Goal: Information Seeking & Learning: Learn about a topic

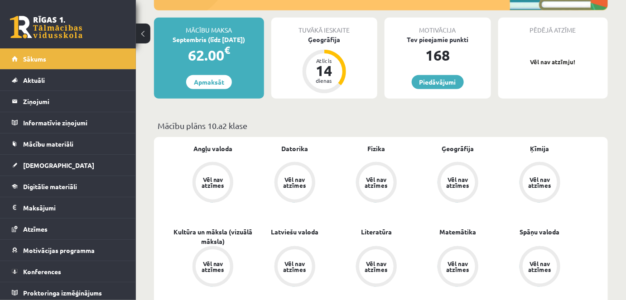
scroll to position [164, 0]
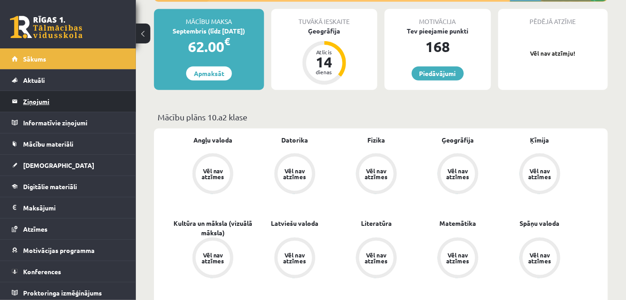
click at [49, 101] on legend "Ziņojumi 0" at bounding box center [73, 101] width 101 height 21
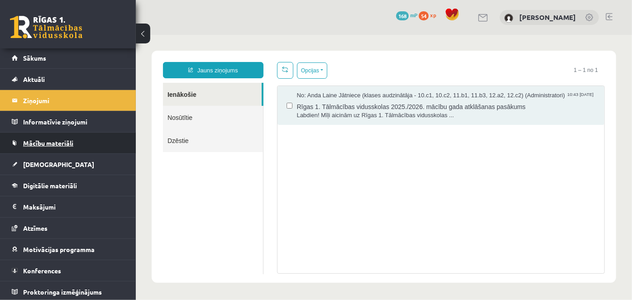
scroll to position [1, 0]
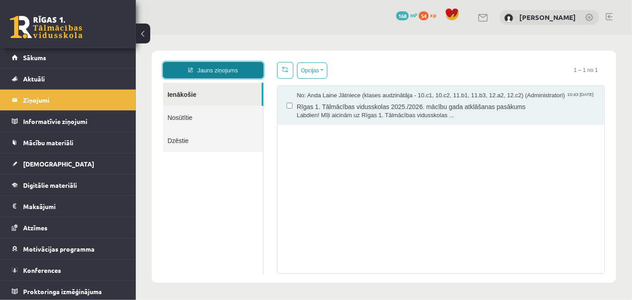
click at [211, 73] on link "Jauns ziņojums" at bounding box center [213, 70] width 101 height 16
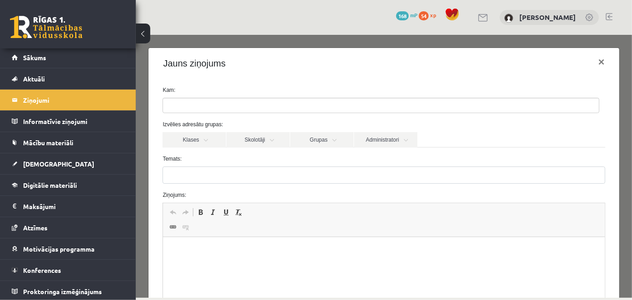
click at [201, 103] on ul at bounding box center [381, 105] width 436 height 14
click at [242, 77] on div "Jauns ziņojums ×" at bounding box center [383, 63] width 470 height 31
click at [369, 137] on link "Administratori" at bounding box center [385, 139] width 63 height 15
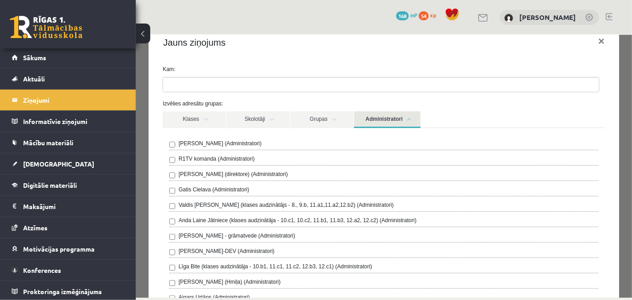
scroll to position [0, 0]
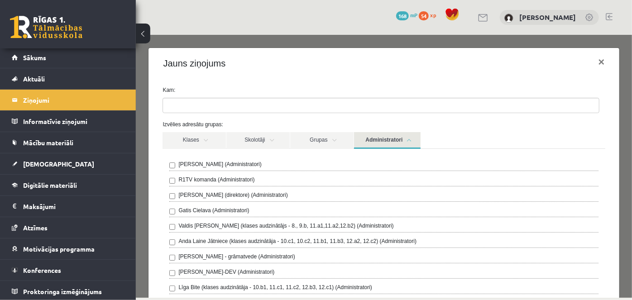
click at [489, 21] on link at bounding box center [483, 18] width 11 height 8
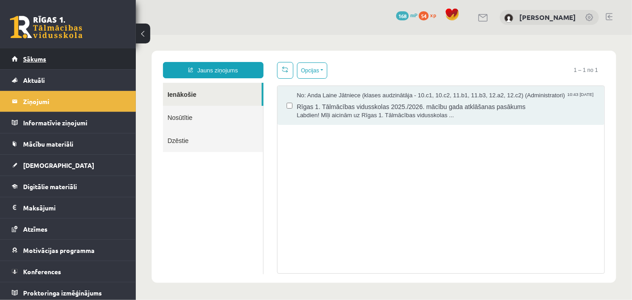
click at [42, 62] on span "Sākums" at bounding box center [34, 59] width 23 height 8
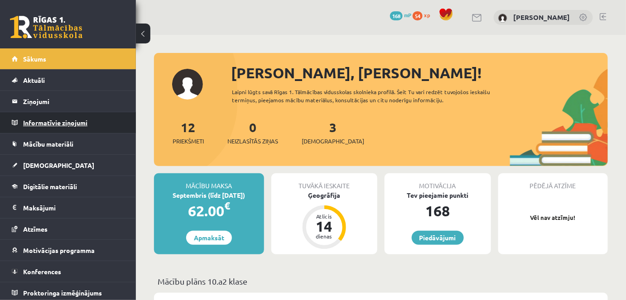
click at [47, 119] on legend "Informatīvie ziņojumi 0" at bounding box center [73, 122] width 101 height 21
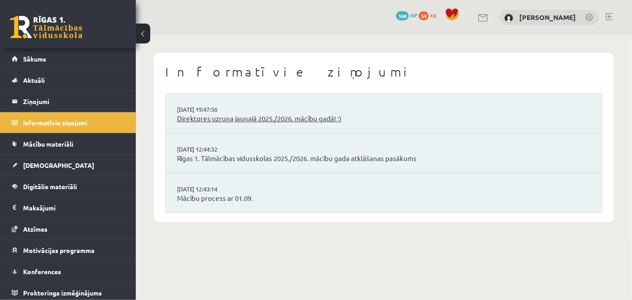
click at [203, 121] on link "Direktores uzruna jaunajā 2025./2026. mācību gadā! :)" at bounding box center [384, 119] width 414 height 10
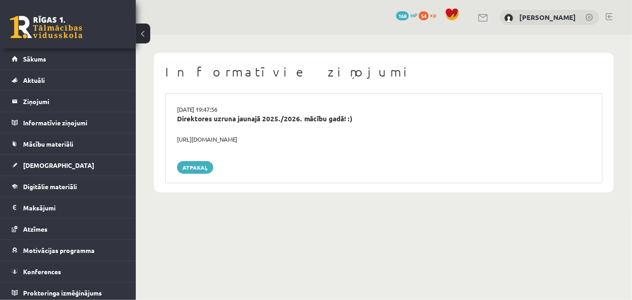
click at [200, 137] on div "[URL][DOMAIN_NAME]" at bounding box center [383, 139] width 427 height 9
click at [56, 137] on link "Mācību materiāli" at bounding box center [68, 144] width 113 height 21
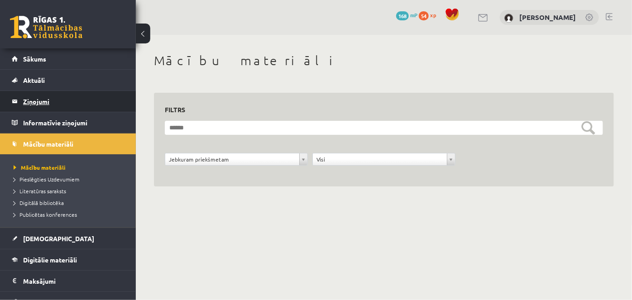
click at [34, 98] on legend "Ziņojumi 0" at bounding box center [73, 101] width 101 height 21
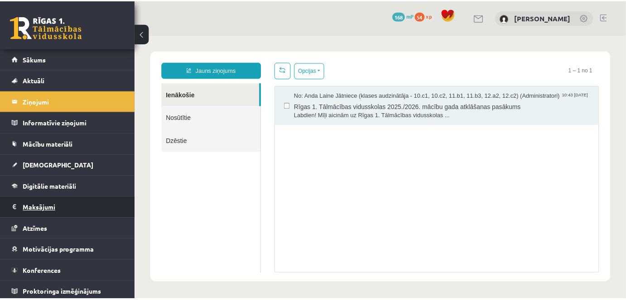
scroll to position [1, 0]
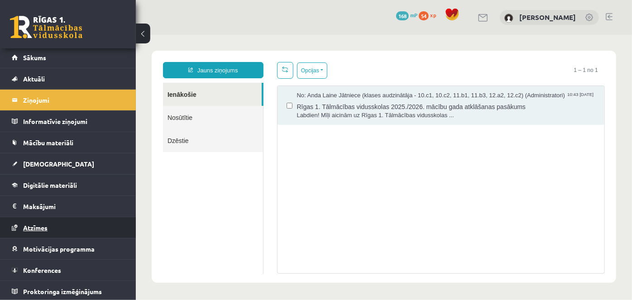
click at [37, 221] on link "Atzīmes" at bounding box center [68, 227] width 113 height 21
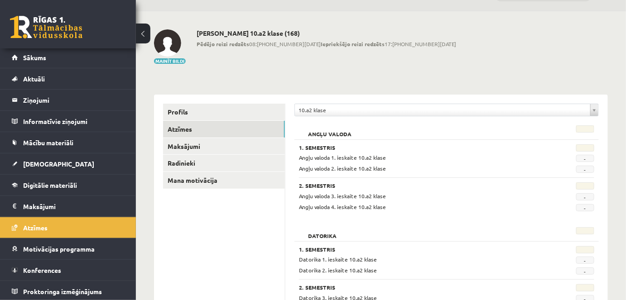
scroll to position [19, 0]
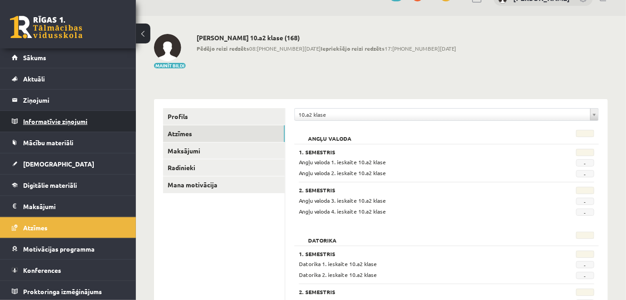
click at [52, 122] on legend "Informatīvie ziņojumi 0" at bounding box center [73, 121] width 101 height 21
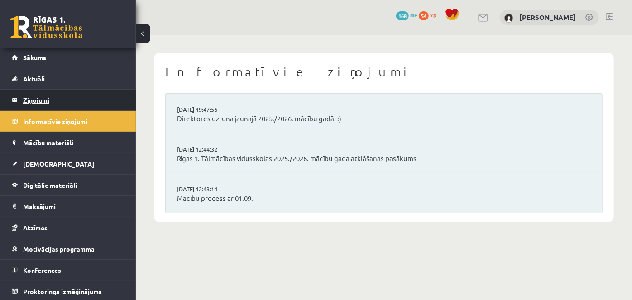
click at [35, 94] on legend "Ziņojumi 0" at bounding box center [73, 100] width 101 height 21
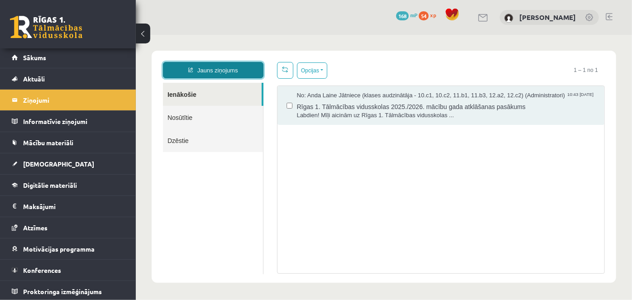
click at [189, 72] on icon at bounding box center [190, 69] width 5 height 5
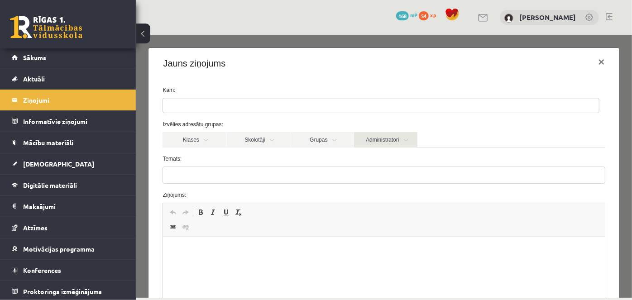
click at [374, 139] on link "Administratori" at bounding box center [385, 139] width 63 height 15
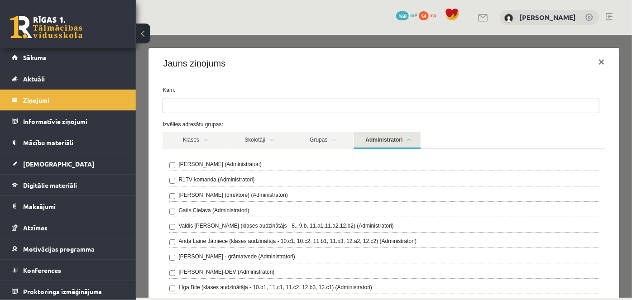
click at [196, 178] on label "R1TV komanda (Administratori)" at bounding box center [216, 179] width 76 height 8
click at [399, 138] on link "Administratori" at bounding box center [387, 140] width 67 height 17
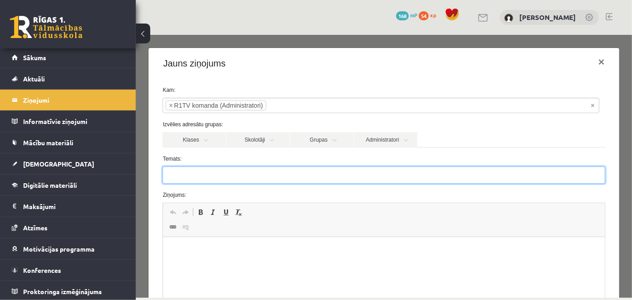
click at [263, 175] on input "Temats:" at bounding box center [383, 174] width 442 height 17
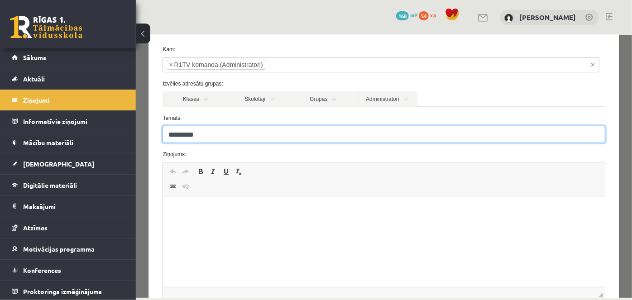
type input "*********"
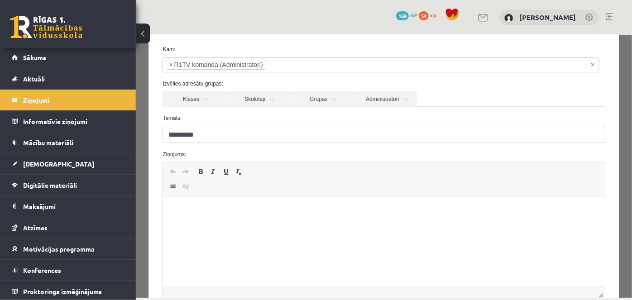
click at [237, 210] on p "Bagātinātā teksta redaktors, wiswyg-editor-47363891258420-1756792252-348" at bounding box center [383, 211] width 423 height 10
click at [494, 224] on html "******" at bounding box center [383, 210] width 441 height 28
drag, startPoint x: 223, startPoint y: 212, endPoint x: 112, endPoint y: 217, distance: 111.5
click at [163, 217] on html "******" at bounding box center [383, 210] width 441 height 28
click at [297, 211] on p "**********" at bounding box center [381, 211] width 418 height 10
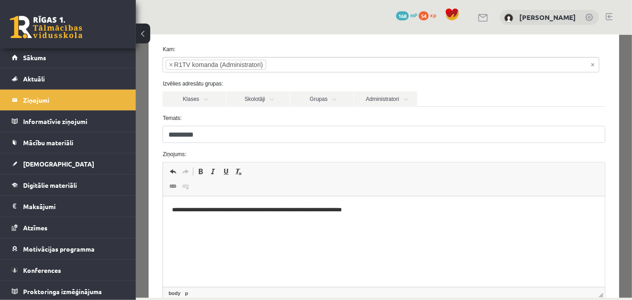
click at [298, 213] on p "**********" at bounding box center [381, 211] width 418 height 10
click at [302, 215] on p "**********" at bounding box center [381, 211] width 418 height 10
click at [306, 215] on p "**********" at bounding box center [381, 211] width 418 height 10
click at [305, 214] on p "**********" at bounding box center [381, 211] width 418 height 10
click at [368, 212] on p "**********" at bounding box center [381, 211] width 418 height 10
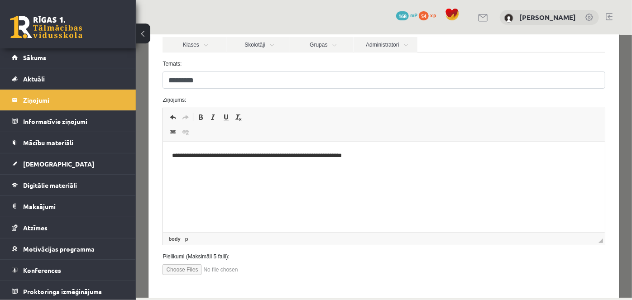
scroll to position [136, 0]
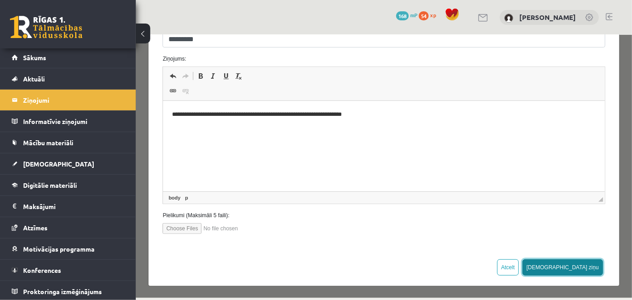
click at [592, 262] on button "Sūtīt ziņu" at bounding box center [562, 267] width 81 height 16
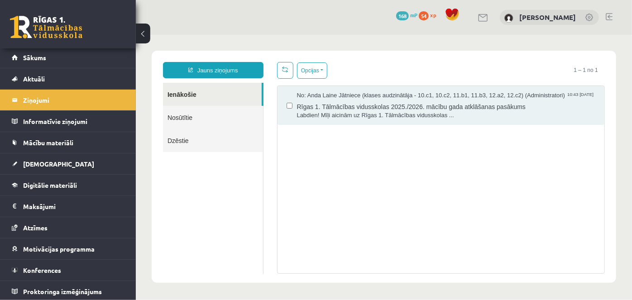
scroll to position [0, 0]
click at [207, 122] on link "Nosūtītie" at bounding box center [213, 116] width 100 height 23
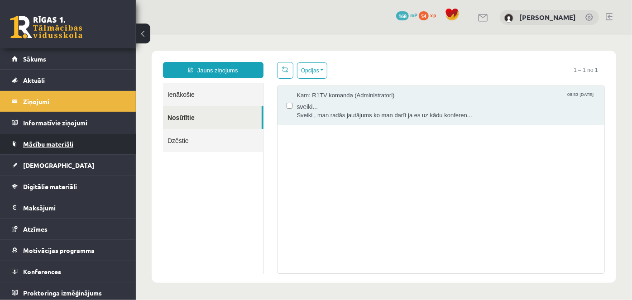
click at [51, 141] on span "Mācību materiāli" at bounding box center [48, 144] width 50 height 8
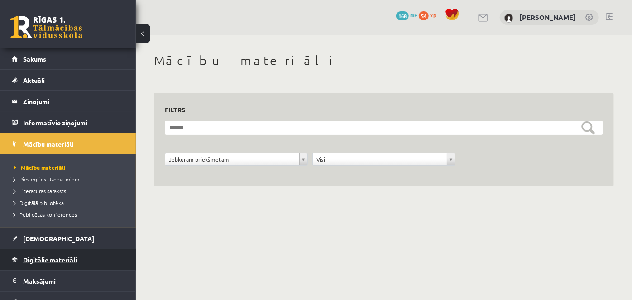
click at [43, 259] on span "Digitālie materiāli" at bounding box center [50, 260] width 54 height 8
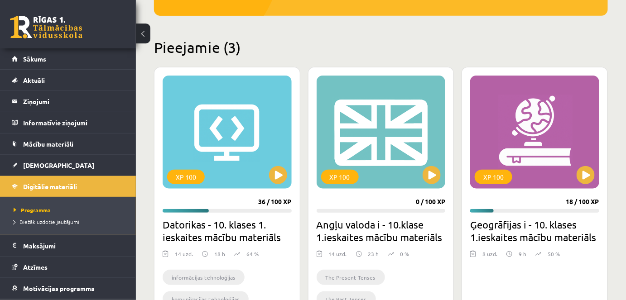
scroll to position [206, 0]
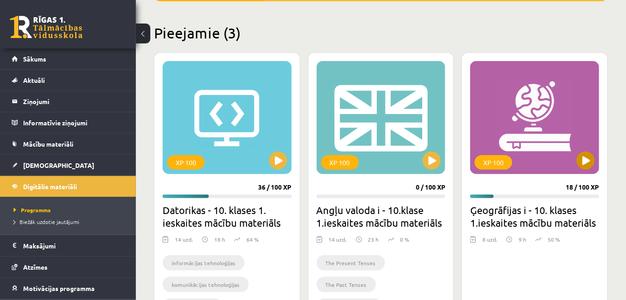
click at [496, 163] on div "XP 100" at bounding box center [493, 162] width 38 height 14
click at [503, 166] on div "XP 100" at bounding box center [493, 162] width 38 height 14
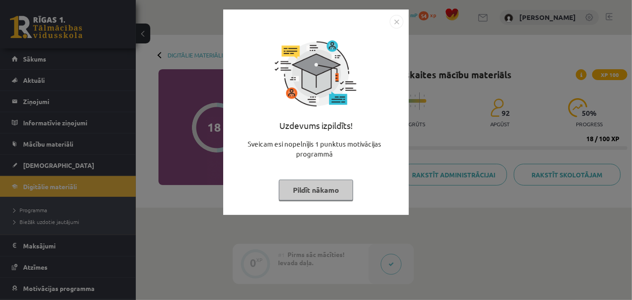
click at [394, 21] on img "Close" at bounding box center [397, 22] width 14 height 14
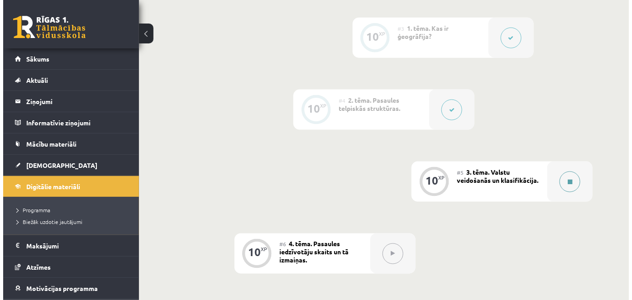
scroll to position [329, 0]
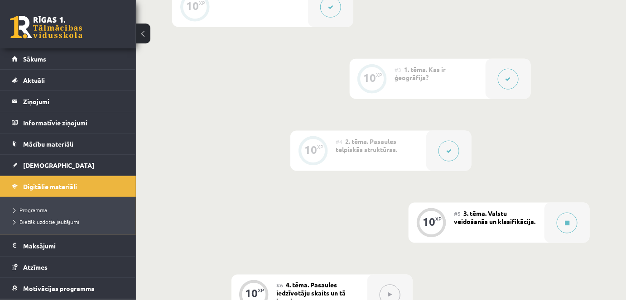
click at [449, 155] on button at bounding box center [448, 151] width 21 height 21
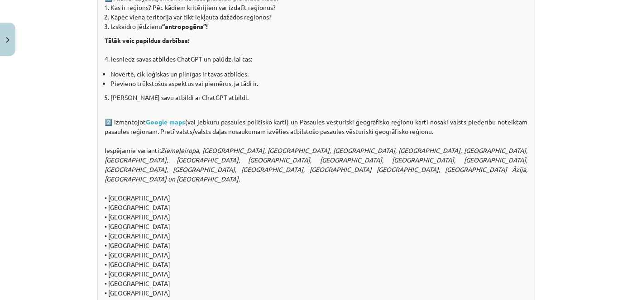
scroll to position [699, 0]
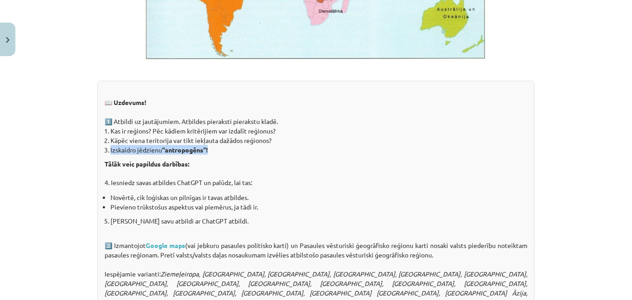
drag, startPoint x: 105, startPoint y: 148, endPoint x: 206, endPoint y: 148, distance: 101.4
click at [211, 148] on li "Izskaidro jēdzienu “antropogēns”!" at bounding box center [318, 150] width 417 height 10
copy li "Izskaidro jēdzienu “antropogēns”!"
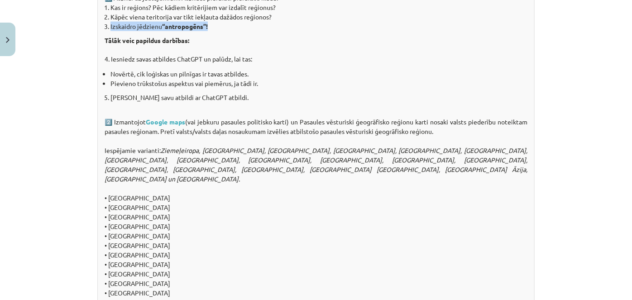
scroll to position [864, 0]
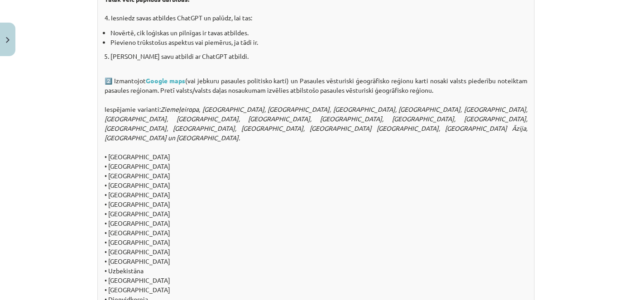
click at [103, 104] on div "📖 Uzdevums! 1️⃣ Atbildi uz jautājumiem. Atbildes pieraksti pierakstu kladē. Kas…" at bounding box center [315, 123] width 437 height 415
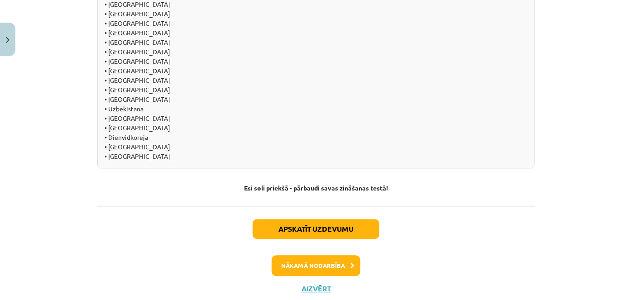
scroll to position [1038, 0]
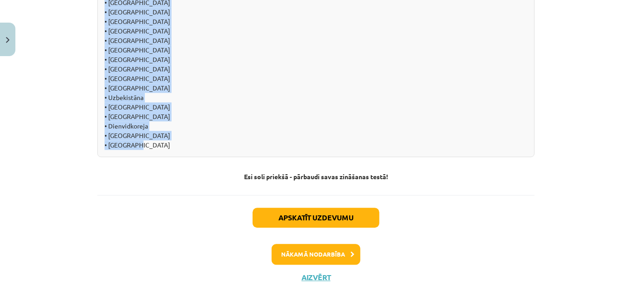
drag, startPoint x: 157, startPoint y: 91, endPoint x: 151, endPoint y: 145, distance: 54.2
copy div "Pretī valsts/valsts daļas nosaukumam izvēlies atbilstošo pasaules vēsturiski ģe…"
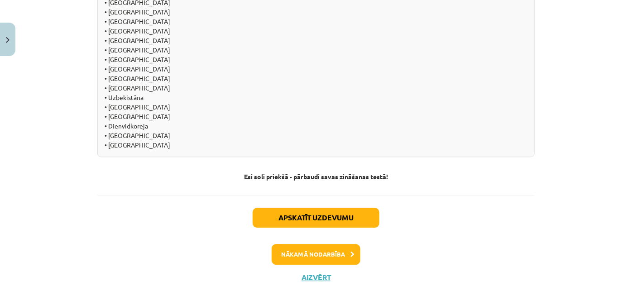
click at [325, 247] on button "Nākamā nodarbība" at bounding box center [316, 254] width 89 height 21
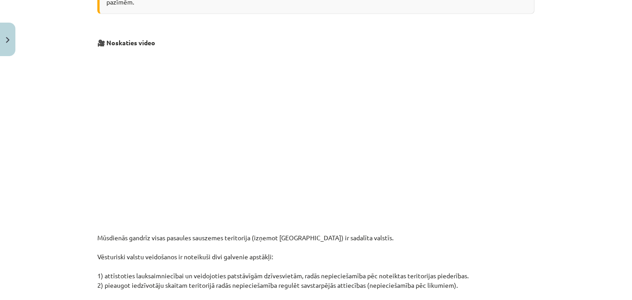
scroll to position [352, 0]
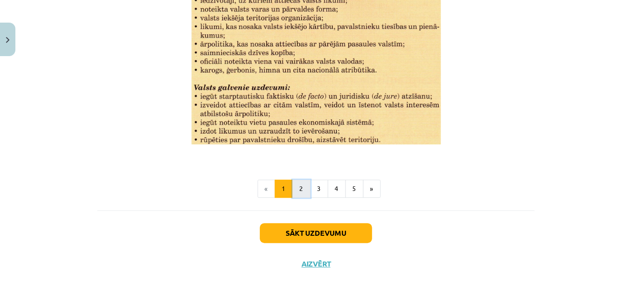
click at [294, 184] on button "2" at bounding box center [301, 189] width 18 height 18
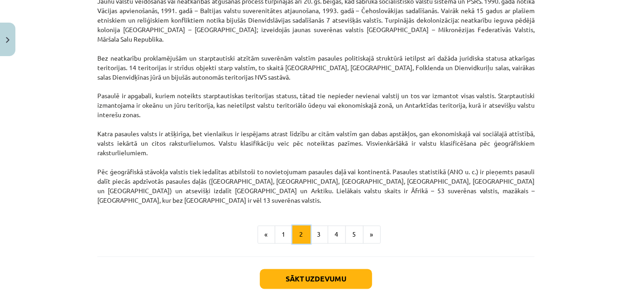
scroll to position [782, 0]
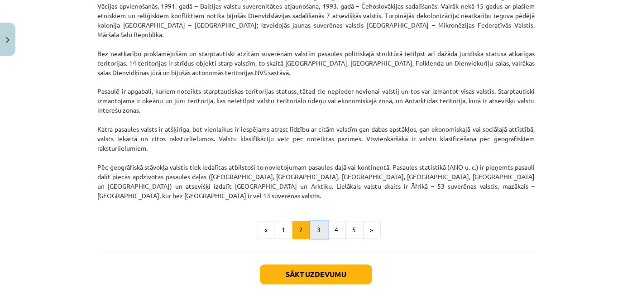
click at [320, 221] on button "3" at bounding box center [319, 230] width 18 height 18
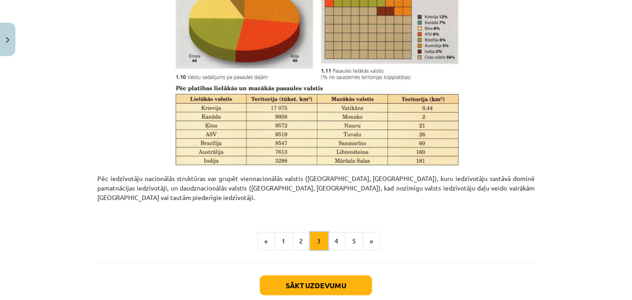
scroll to position [450, 0]
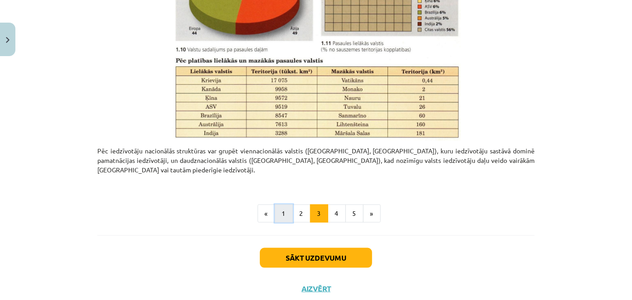
click at [286, 205] on button "1" at bounding box center [284, 214] width 18 height 18
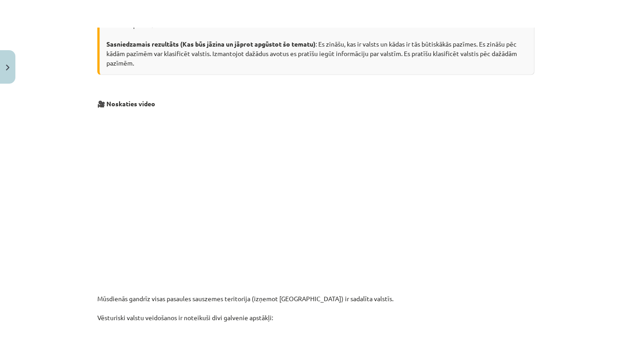
scroll to position [285, 0]
